Goal: Task Accomplishment & Management: Use online tool/utility

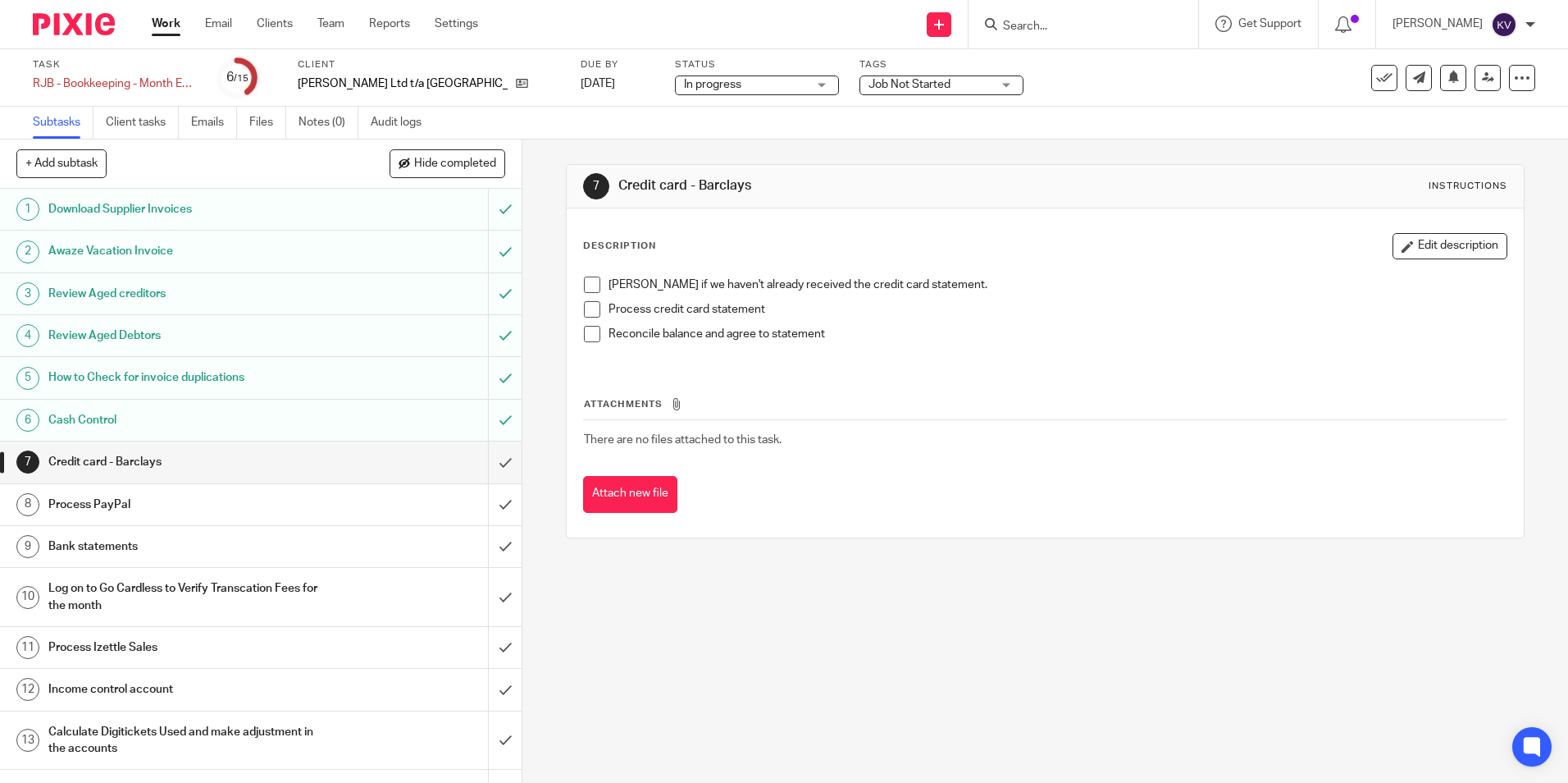
click at [162, 17] on link "Work" at bounding box center [165, 24] width 29 height 17
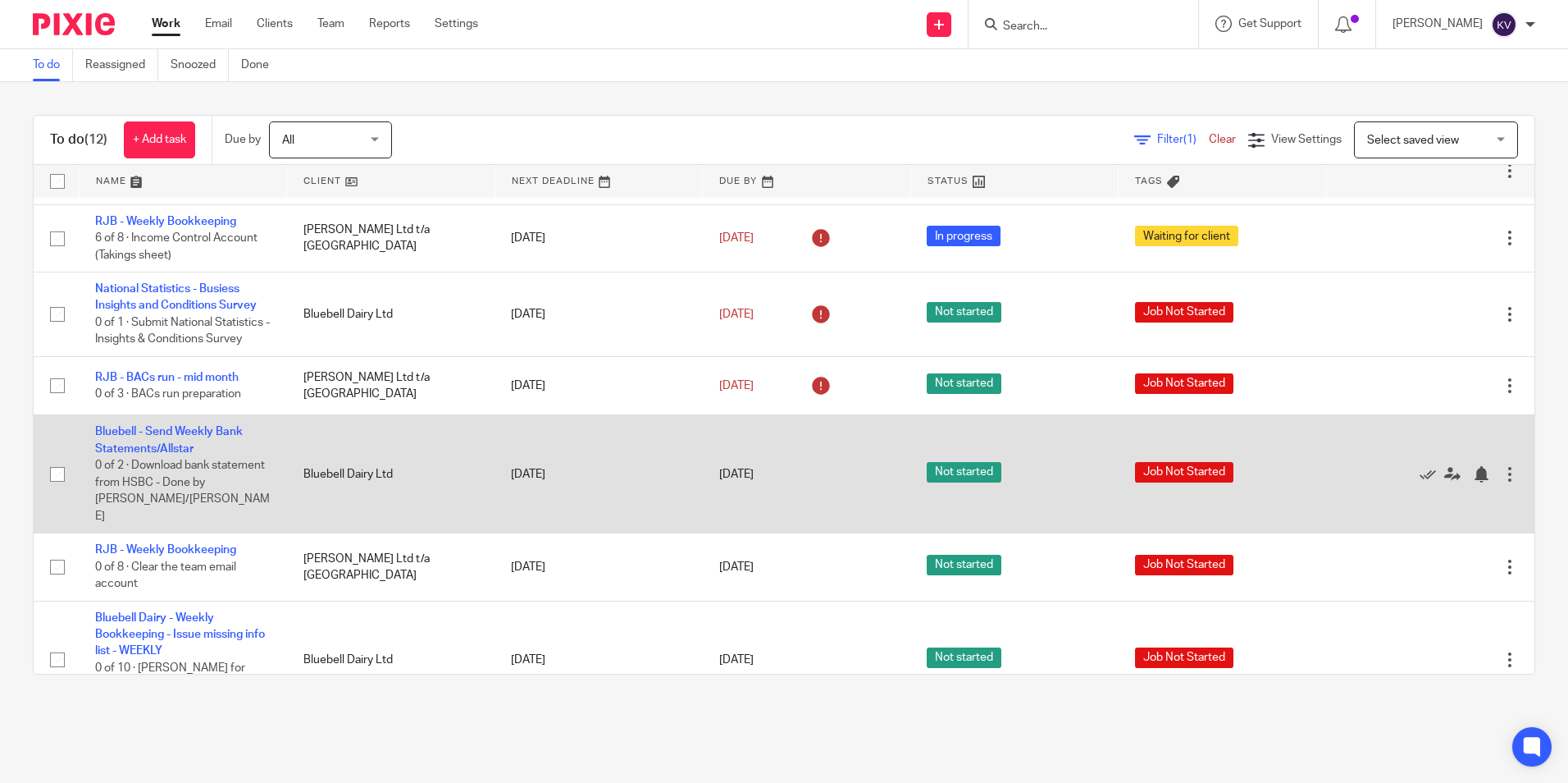
scroll to position [459, 0]
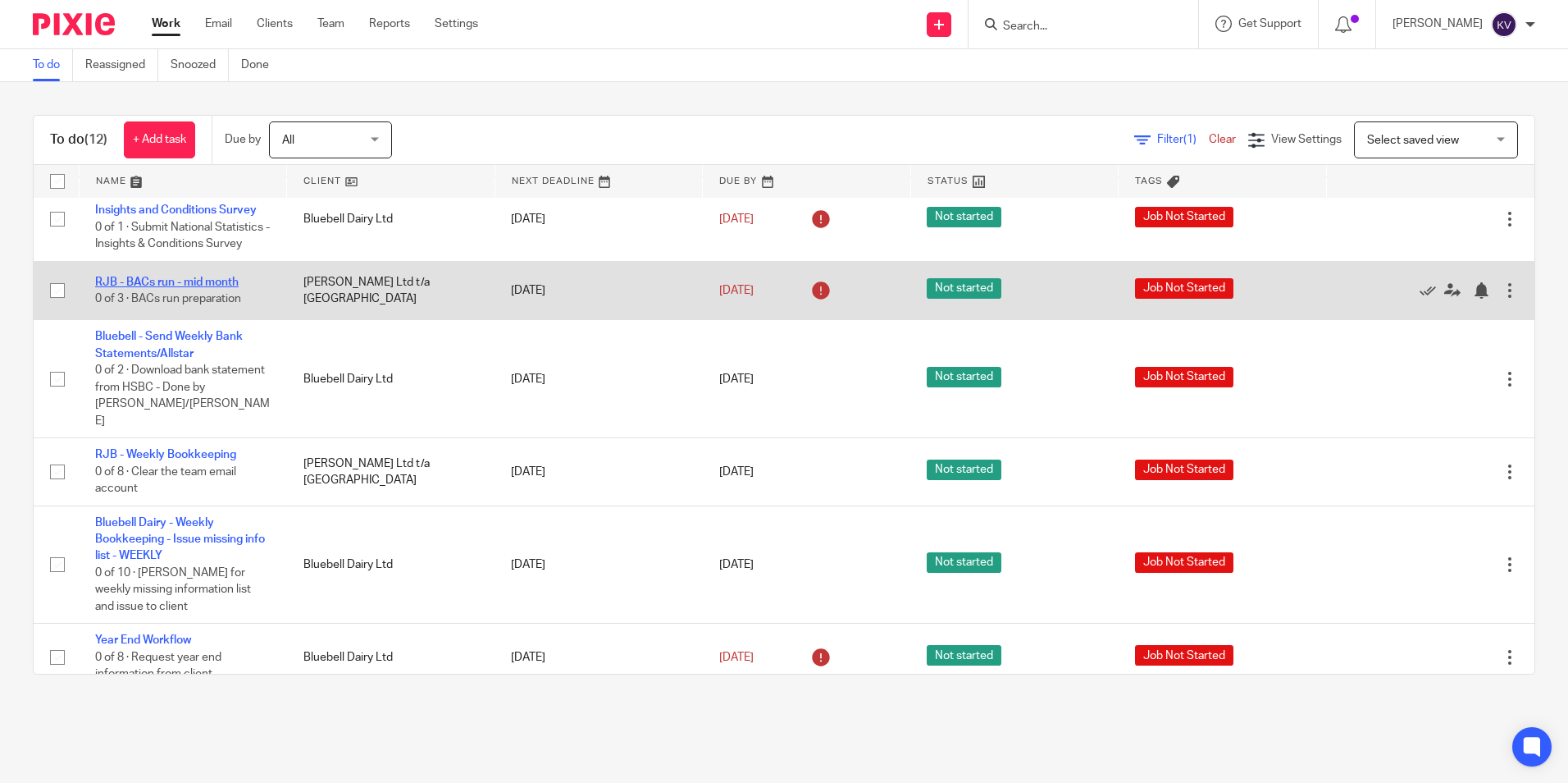
click at [132, 279] on link "RJB - BACs run - mid month" at bounding box center [166, 282] width 143 height 12
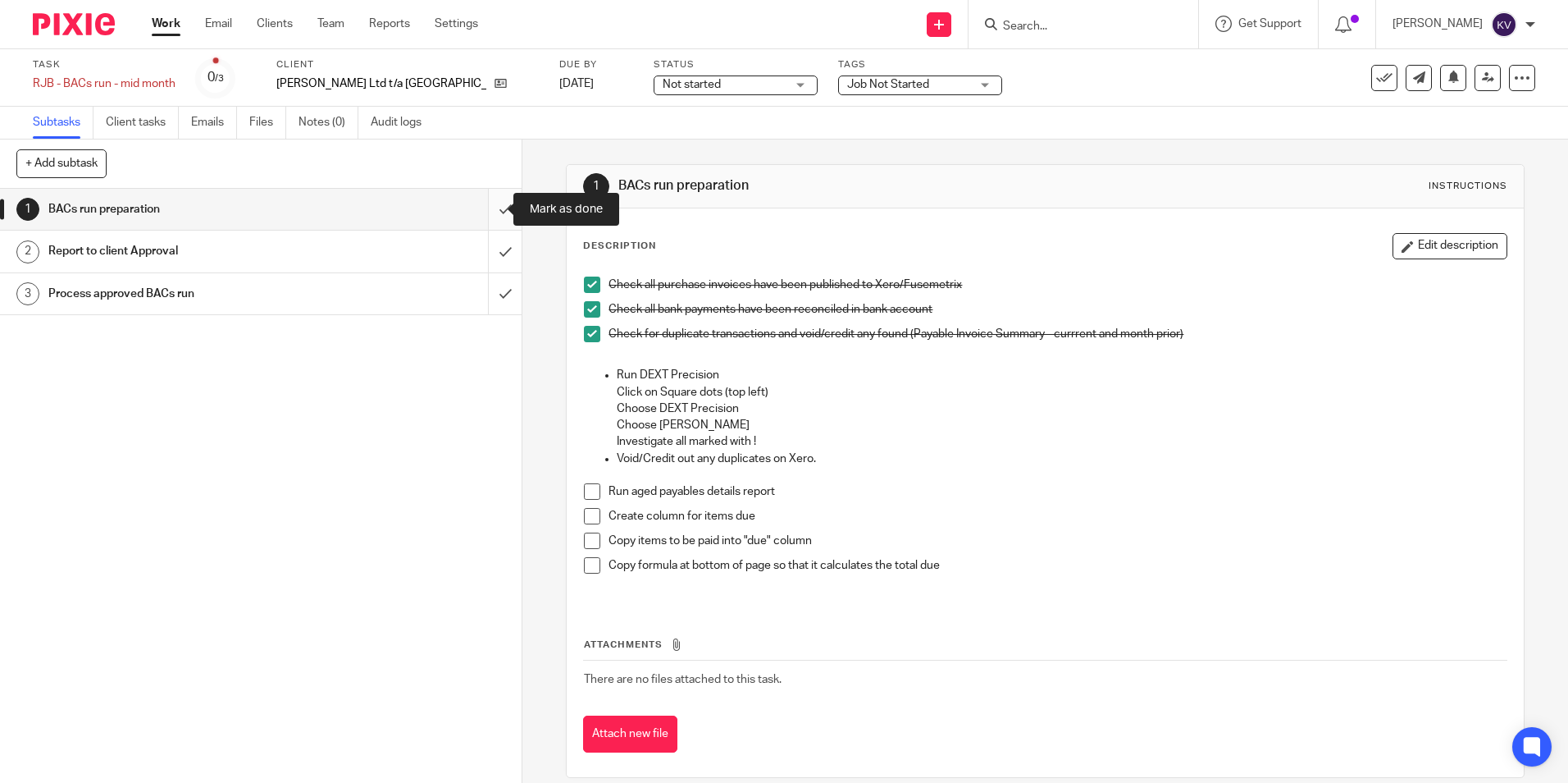
click at [489, 209] on input "submit" at bounding box center [261, 209] width 521 height 41
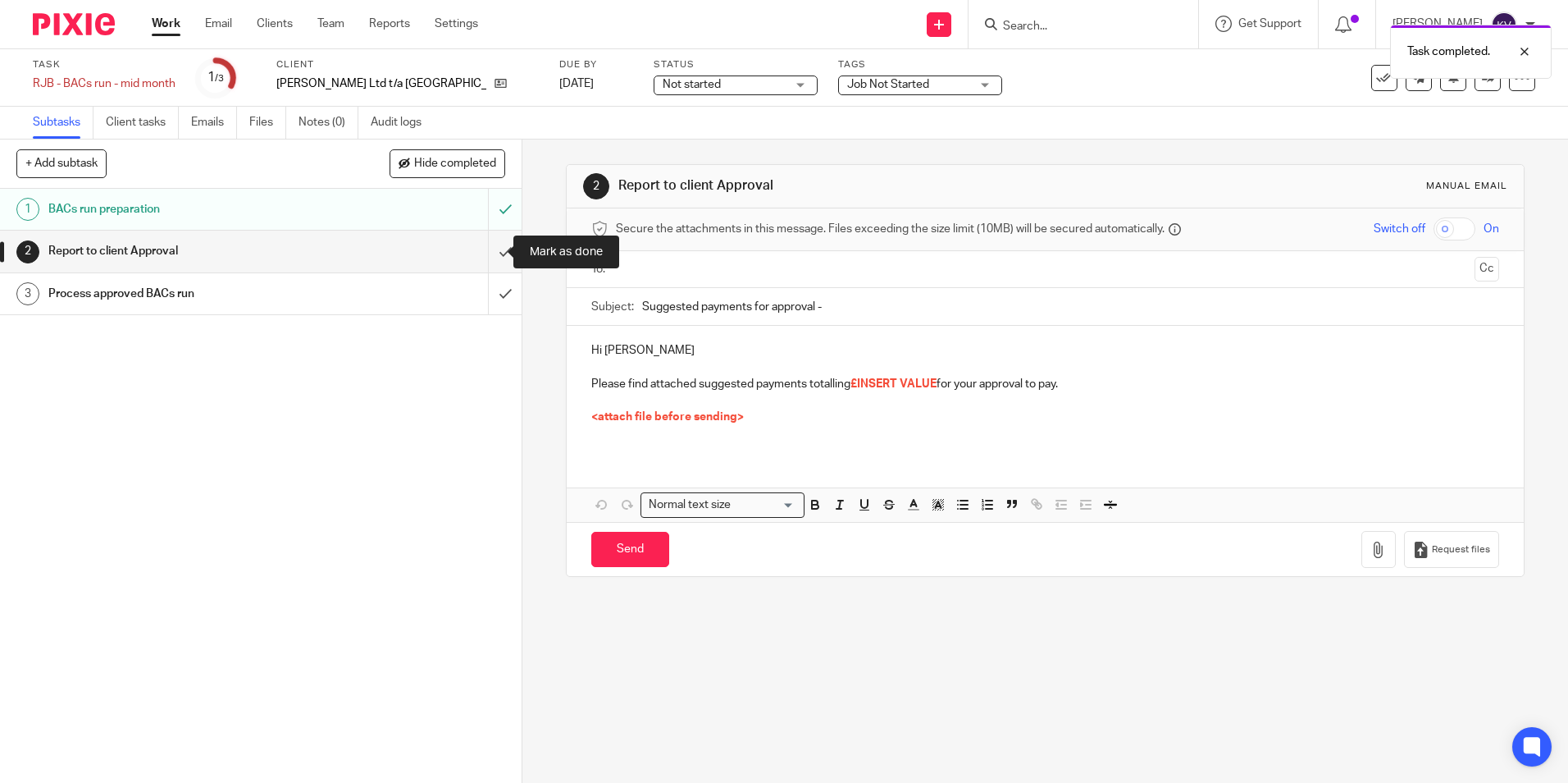
click at [486, 257] on input "submit" at bounding box center [261, 252] width 521 height 41
